Goal: Task Accomplishment & Management: Manage account settings

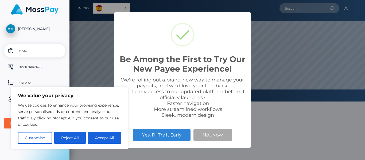
scroll to position [102, 296]
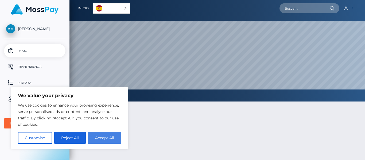
click at [116, 136] on button "Accept All" at bounding box center [104, 138] width 33 height 12
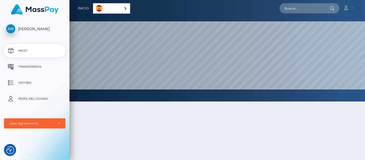
checkbox input "true"
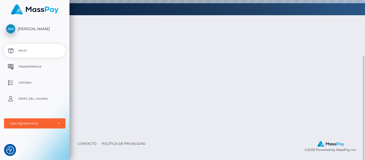
scroll to position [0, 0]
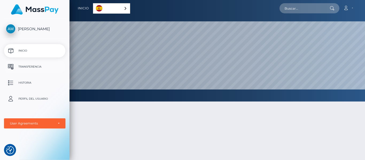
click at [31, 66] on p "Transferencia" at bounding box center [34, 67] width 57 height 8
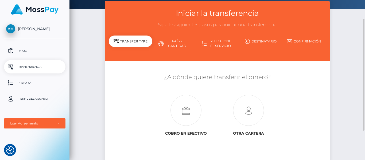
scroll to position [53, 0]
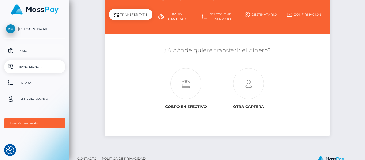
click at [21, 49] on p "Inicio" at bounding box center [34, 51] width 57 height 8
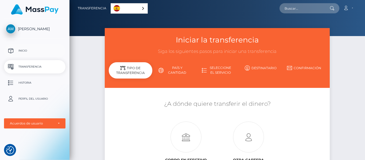
click at [25, 49] on p "Inicio" at bounding box center [34, 51] width 57 height 8
click at [43, 97] on p "Perfil del usuario" at bounding box center [34, 99] width 57 height 8
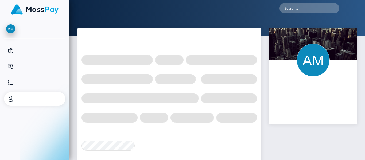
select select
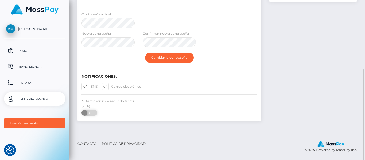
scroll to position [96, 0]
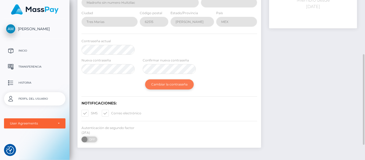
click at [163, 86] on button "Cambiar la contraseña" at bounding box center [169, 84] width 49 height 10
click at [167, 87] on button "Cambiar la contraseña" at bounding box center [169, 84] width 49 height 10
click at [167, 84] on button "Cambiar la contraseña" at bounding box center [169, 84] width 49 height 10
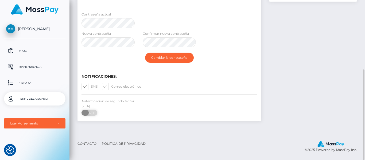
click at [83, 114] on span at bounding box center [85, 113] width 7 height 6
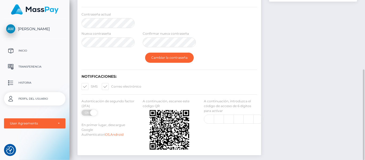
click at [95, 113] on span at bounding box center [93, 113] width 7 height 6
checkbox input "false"
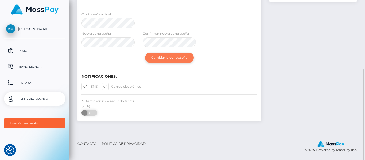
click at [157, 58] on button "Cambiar la contraseña" at bounding box center [169, 58] width 49 height 10
click at [151, 58] on button "Cambiar la contraseña" at bounding box center [169, 58] width 49 height 10
click at [164, 55] on button "Cambiar la contraseña" at bounding box center [169, 58] width 49 height 10
click at [164, 56] on button "Cambiar la contraseña" at bounding box center [169, 58] width 49 height 10
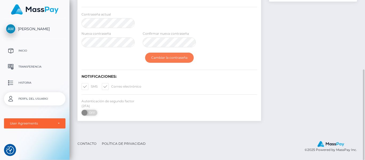
click at [164, 56] on button "Cambiar la contraseña" at bounding box center [169, 58] width 49 height 10
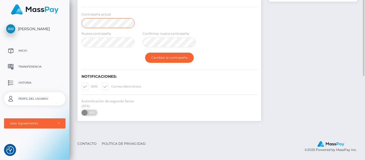
scroll to position [43, 0]
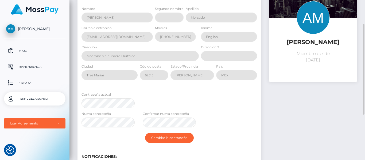
click at [214, 105] on div "Contraseña actual" at bounding box center [170, 101] width 184 height 19
